Goal: Information Seeking & Learning: Understand process/instructions

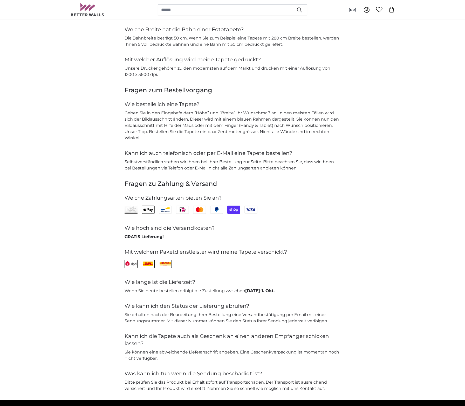
click at [225, 156] on div "Kann ich auch telefonisch oder per E-Mail eine Tapete bestellen? Selbstverständ…" at bounding box center [233, 160] width 216 height 22
click at [226, 156] on div "Kann ich auch telefonisch oder per E-Mail eine Tapete bestellen? Selbstverständ…" at bounding box center [233, 160] width 216 height 22
click at [235, 152] on h4 "Kann ich auch telefonisch oder per E-Mail eine Tapete bestellen?" at bounding box center [233, 152] width 216 height 7
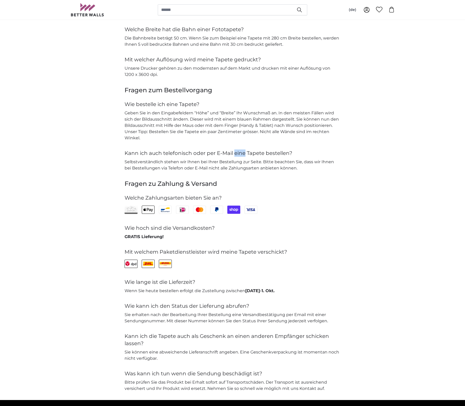
click at [236, 152] on h4 "Kann ich auch telefonisch oder per E-Mail eine Tapete bestellen?" at bounding box center [233, 152] width 216 height 7
click at [239, 165] on p "Selbstverständlich stehen wir Ihnen bei Ihrer Bestellung zur Seite. Bitte beach…" at bounding box center [233, 165] width 216 height 12
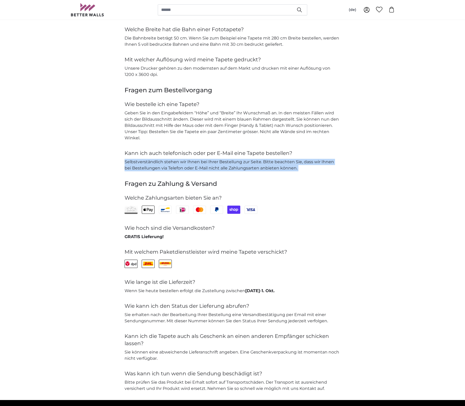
click at [240, 165] on p "Selbstverständlich stehen wir Ihnen bei Ihrer Bestellung zur Seite. Bitte beach…" at bounding box center [233, 165] width 216 height 12
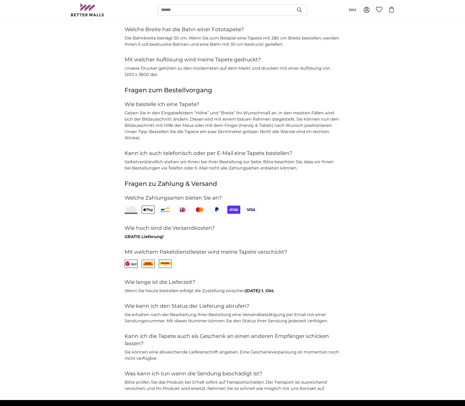
click at [246, 152] on h4 "Kann ich auch telefonisch oder per E-Mail eine Tapete bestellen?" at bounding box center [233, 152] width 216 height 7
click at [128, 89] on h3 "Fragen zum Bestellvorgang" at bounding box center [233, 90] width 216 height 8
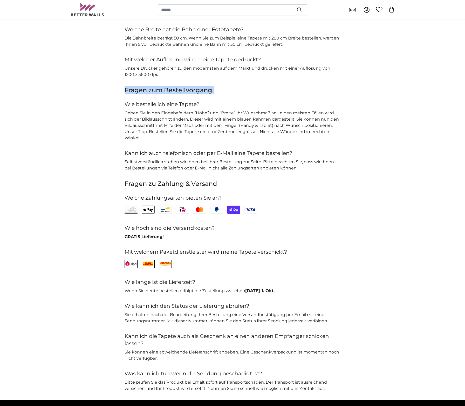
click at [128, 89] on h3 "Fragen zum Bestellvorgang" at bounding box center [233, 90] width 216 height 8
click at [130, 101] on h4 "Wie bestelle ich eine Tapete?" at bounding box center [233, 103] width 216 height 7
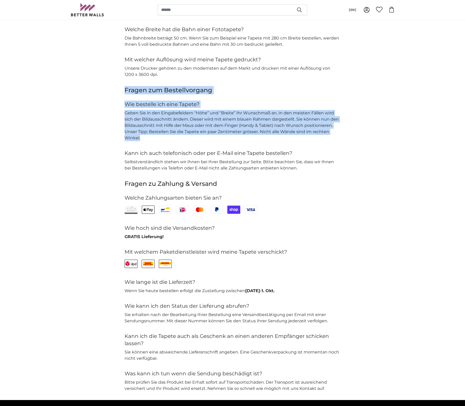
drag, startPoint x: 142, startPoint y: 136, endPoint x: 119, endPoint y: 88, distance: 53.2
click at [119, 88] on div "Fragen zum Bestellvorgang Wie bestelle ich eine Tapete? Geben Sie in den Eingab…" at bounding box center [232, 128] width 332 height 85
copy div "Fragen zum Bestellvorgang Wie bestelle ich eine Tapete? Geben Sie in den Eingab…"
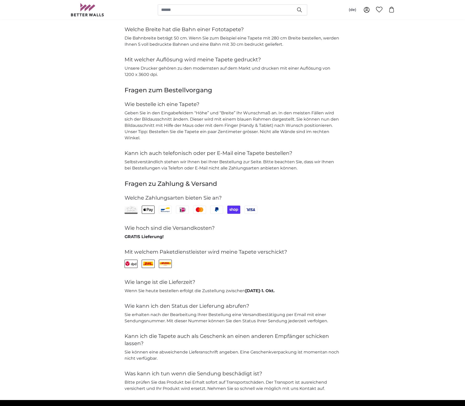
click at [205, 153] on h4 "Kann ich auch telefonisch oder per E-Mail eine Tapete bestellen?" at bounding box center [233, 152] width 216 height 7
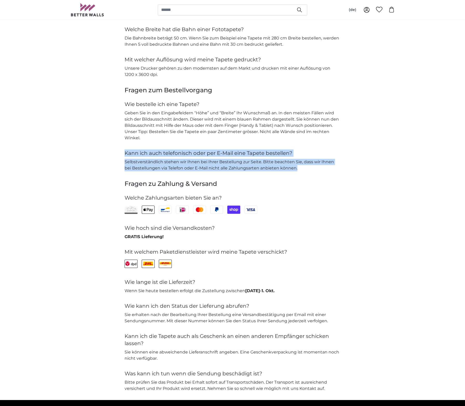
drag, startPoint x: 290, startPoint y: 166, endPoint x: 125, endPoint y: 155, distance: 165.5
click at [125, 155] on div "Kann ich auch telefonisch oder per E-Mail eine Tapete bestellen? Selbstverständ…" at bounding box center [233, 160] width 216 height 22
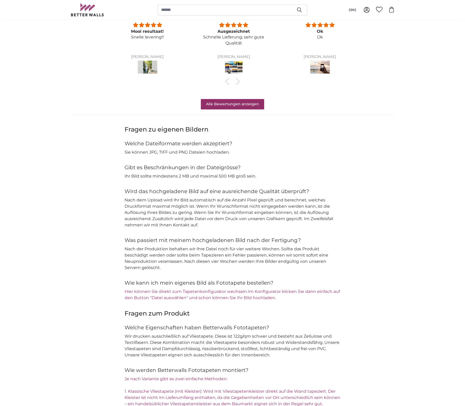
scroll to position [407, 0]
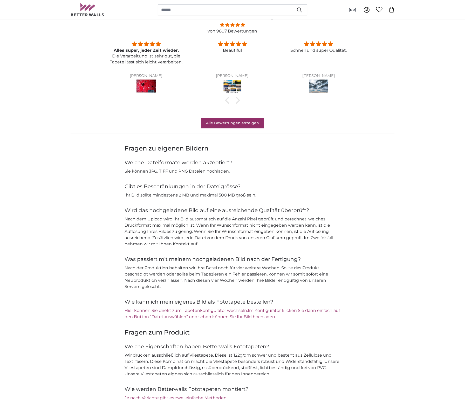
drag, startPoint x: 126, startPoint y: 148, endPoint x: 288, endPoint y: 317, distance: 233.6
click at [288, 317] on div "Fragen zu eigenen Bildern Welche Dateiformate werden akzeptiert? Sie können JPG…" at bounding box center [233, 232] width 216 height 176
